Goal: Task Accomplishment & Management: Use online tool/utility

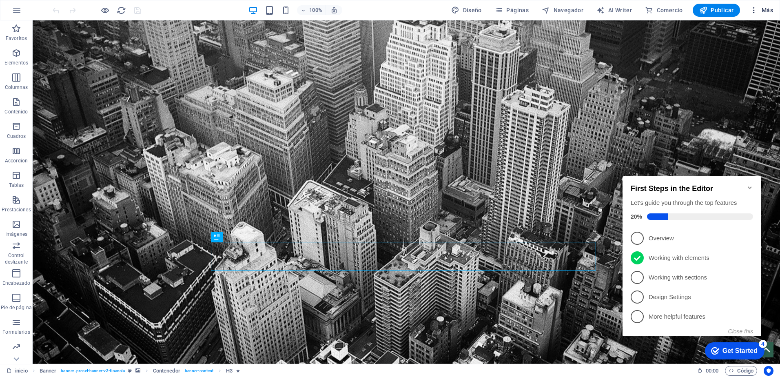
click at [769, 11] on span "Más" at bounding box center [761, 10] width 23 height 8
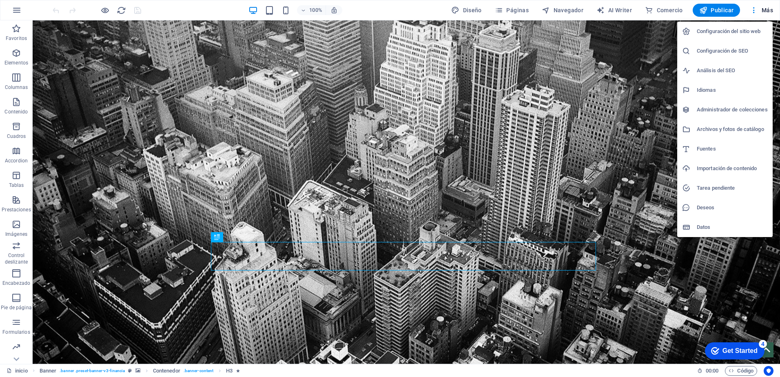
click at [713, 108] on h6 "Administrador de colecciones" at bounding box center [732, 110] width 71 height 10
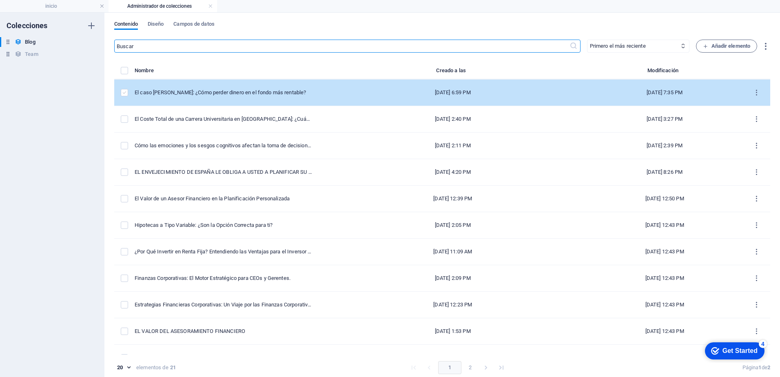
click at [124, 94] on label "items list" at bounding box center [124, 92] width 7 height 7
click at [0, 0] on input "items list" at bounding box center [0, 0] width 0 height 0
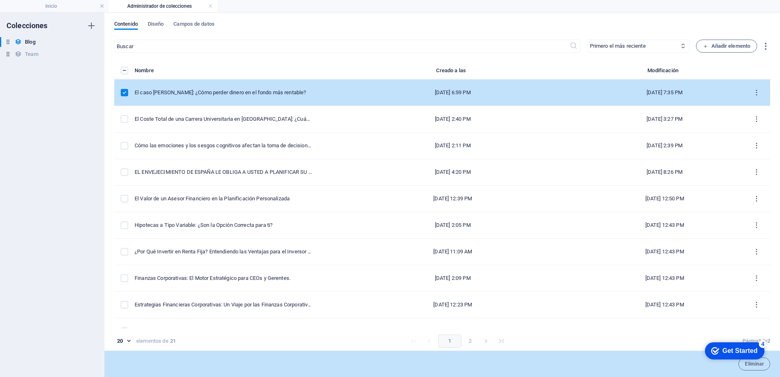
click at [281, 98] on td "El caso [PERSON_NAME]: ¿Cómo perder dinero en el fondo más rentable?" at bounding box center [227, 93] width 184 height 27
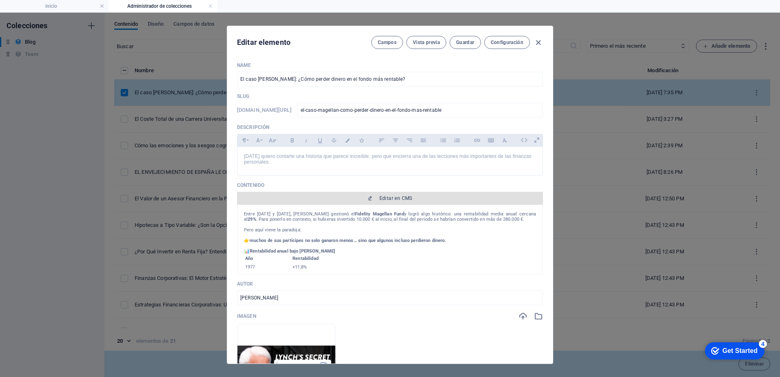
click at [388, 198] on span "Editar en CMS" at bounding box center [396, 198] width 33 height 7
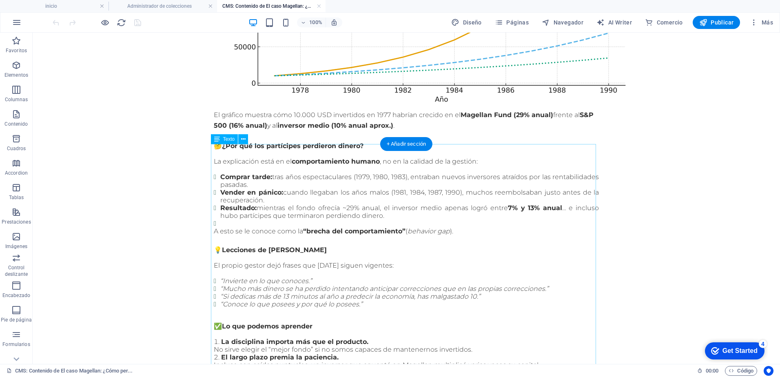
scroll to position [408, 0]
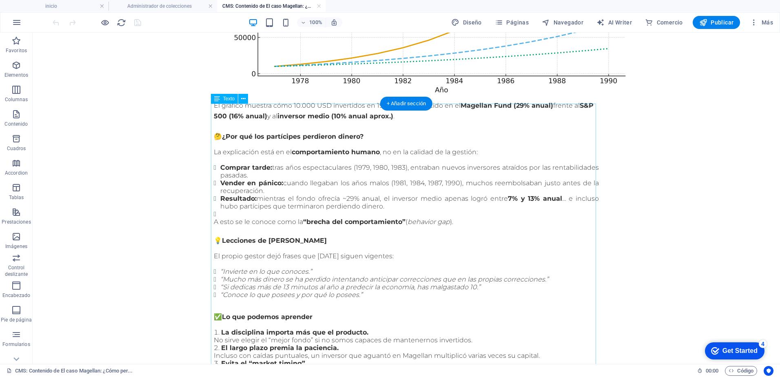
click at [346, 182] on div "🤔 ¿Por qué los partícipes perdieron dinero? La explicación está en el comportam…" at bounding box center [406, 321] width 385 height 399
click at [345, 182] on div "🤔 ¿Por qué los partícipes perdieron dinero? La explicación está en el comportam…" at bounding box center [406, 321] width 385 height 399
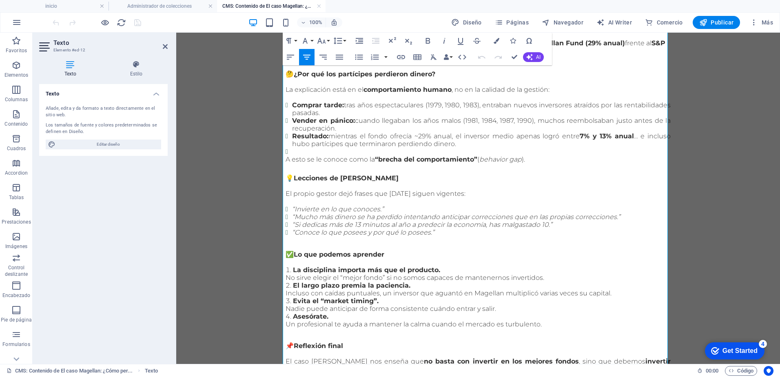
scroll to position [449, 0]
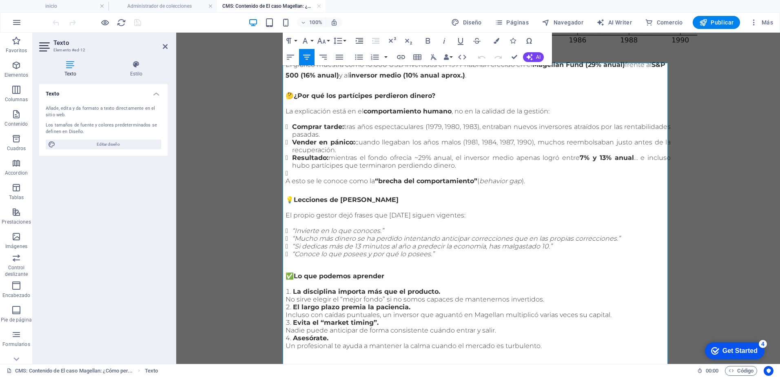
click at [417, 154] on li "Resultado: mientras el fondo ofrecía ~29% anual, el inversor medio apenas logró…" at bounding box center [481, 162] width 379 height 16
drag, startPoint x: 166, startPoint y: 46, endPoint x: 110, endPoint y: 1, distance: 71.6
click at [166, 46] on icon at bounding box center [165, 46] width 5 height 7
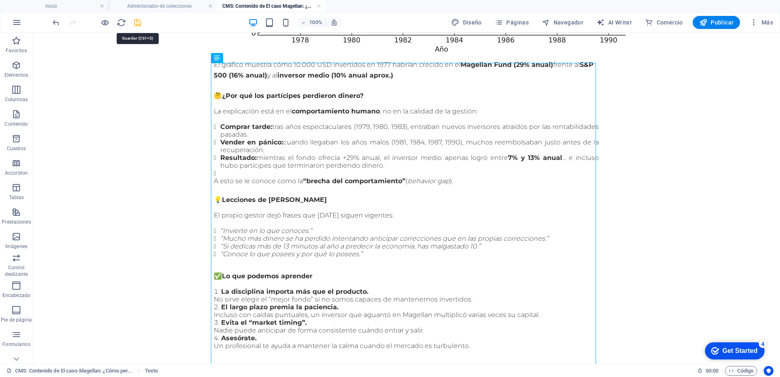
click at [134, 23] on icon "save" at bounding box center [137, 22] width 9 height 9
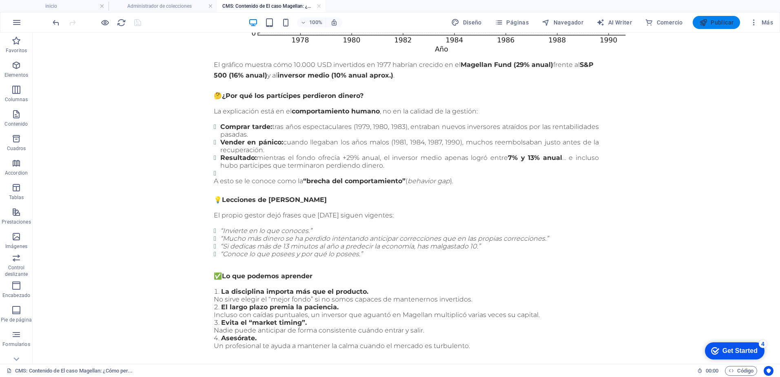
click at [720, 25] on span "Publicar" at bounding box center [717, 22] width 35 height 8
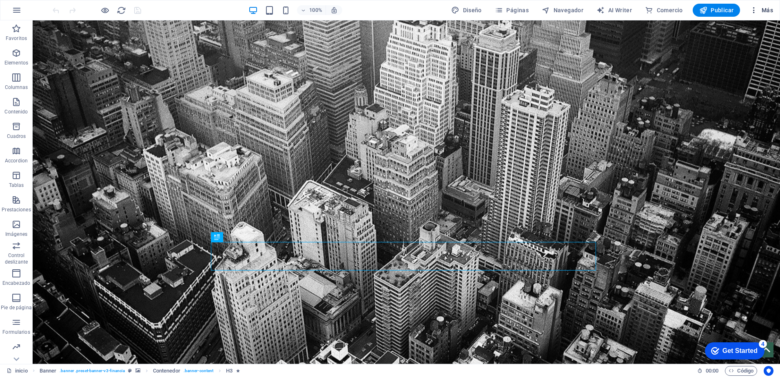
click at [762, 10] on span "Más" at bounding box center [761, 10] width 23 height 8
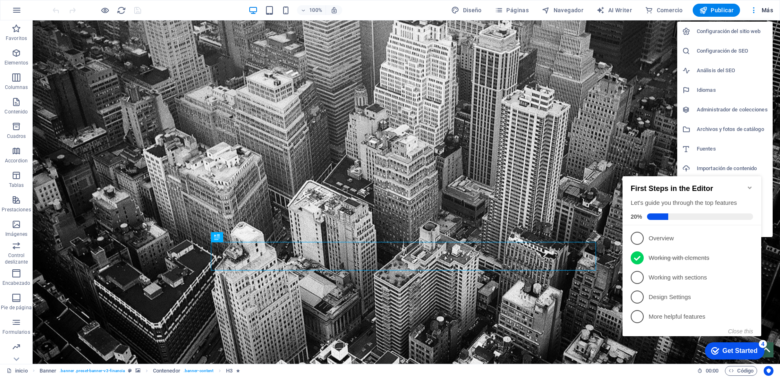
click at [714, 112] on h6 "Administrador de colecciones" at bounding box center [732, 110] width 71 height 10
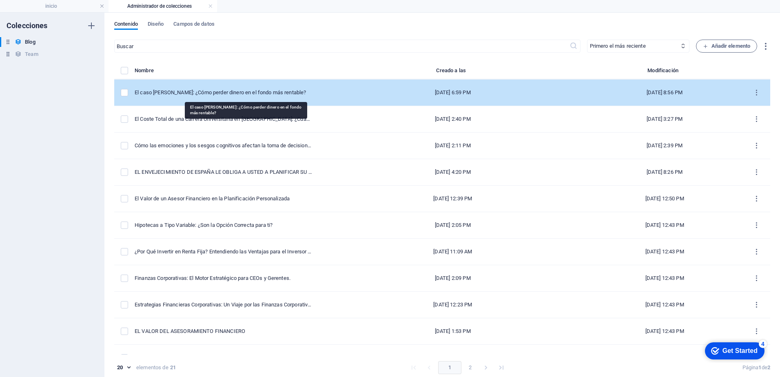
click at [216, 95] on div "El caso [PERSON_NAME]: ¿Cómo perder dinero en el fondo más rentable?" at bounding box center [224, 92] width 178 height 7
checkbox input "false"
type input "el-caso-magellan-como-perder-dinero-en-el-fondo-mas-rentable"
click at [302, 93] on div "El caso [PERSON_NAME]: ¿Cómo perder dinero en el fondo más rentable?" at bounding box center [224, 92] width 178 height 7
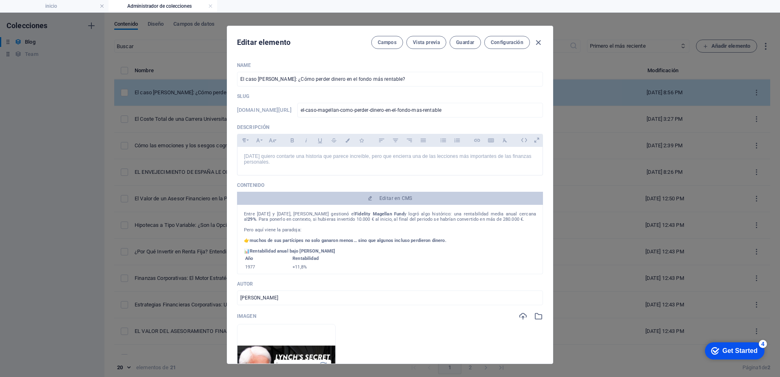
click at [302, 93] on p "Slug" at bounding box center [390, 96] width 306 height 7
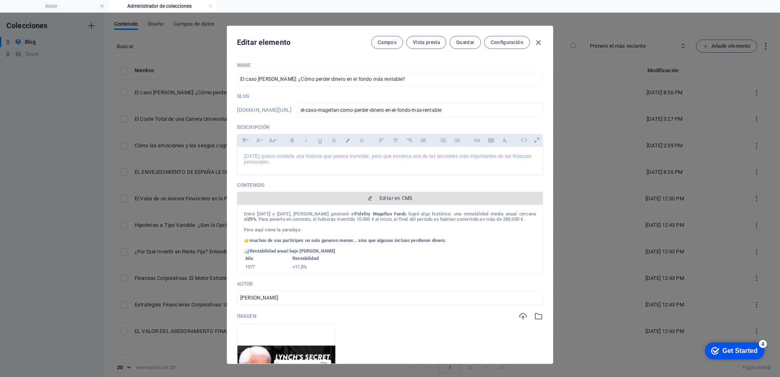
click at [391, 198] on span "Editar en CMS" at bounding box center [396, 198] width 33 height 7
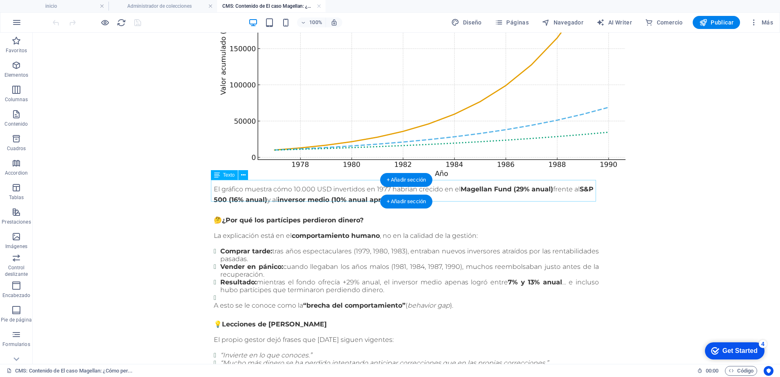
scroll to position [327, 0]
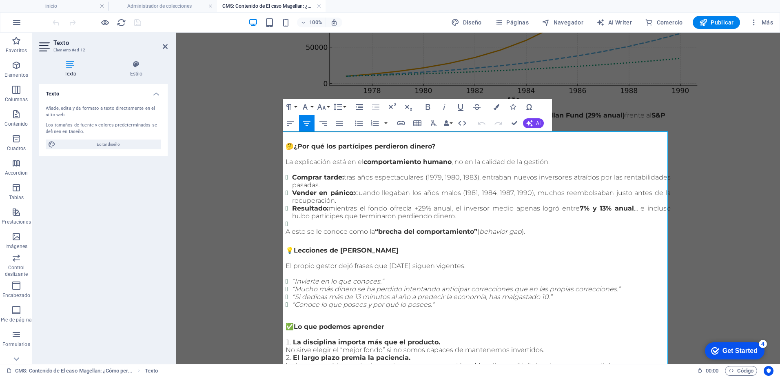
scroll to position [408, 0]
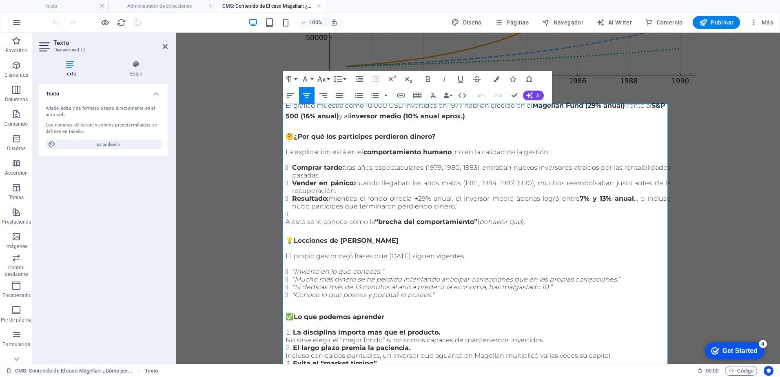
click at [300, 210] on li at bounding box center [481, 214] width 379 height 8
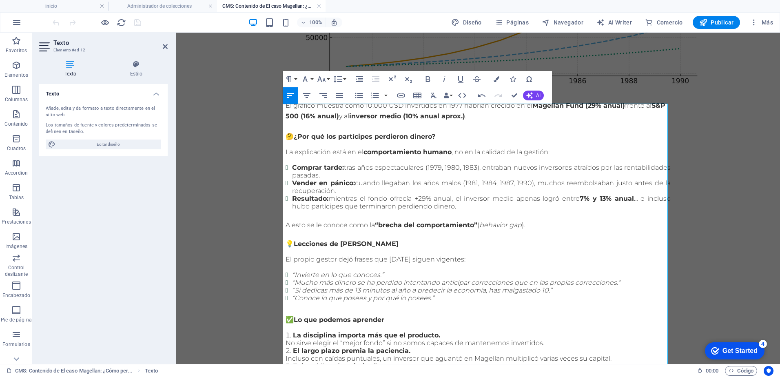
click at [165, 51] on header "Texto Elemento #ed-12" at bounding box center [103, 43] width 129 height 21
click at [166, 48] on icon at bounding box center [165, 46] width 5 height 7
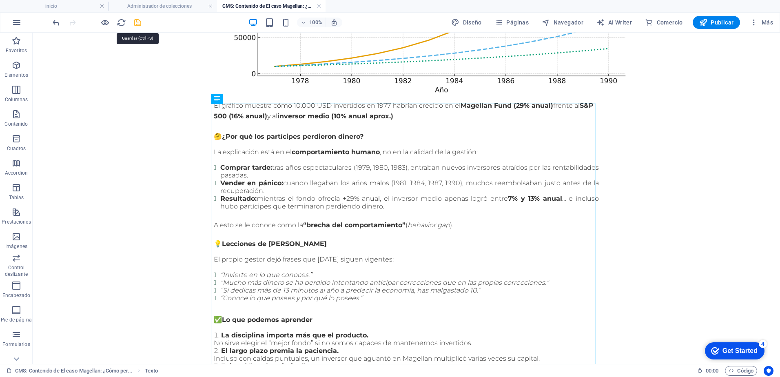
click at [140, 22] on icon "save" at bounding box center [137, 22] width 9 height 9
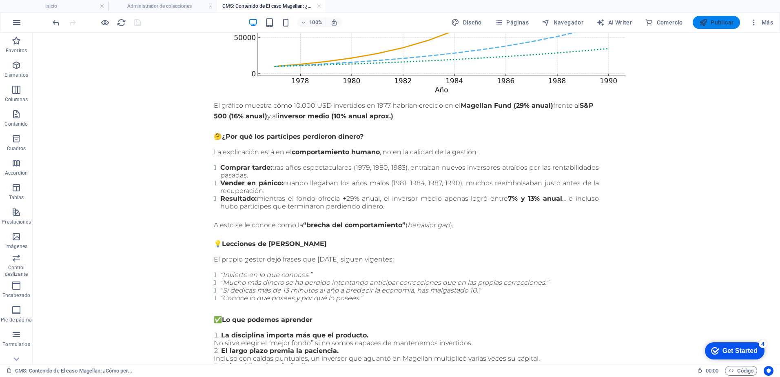
click at [723, 23] on span "Publicar" at bounding box center [717, 22] width 35 height 8
